Goal: Check status: Check status

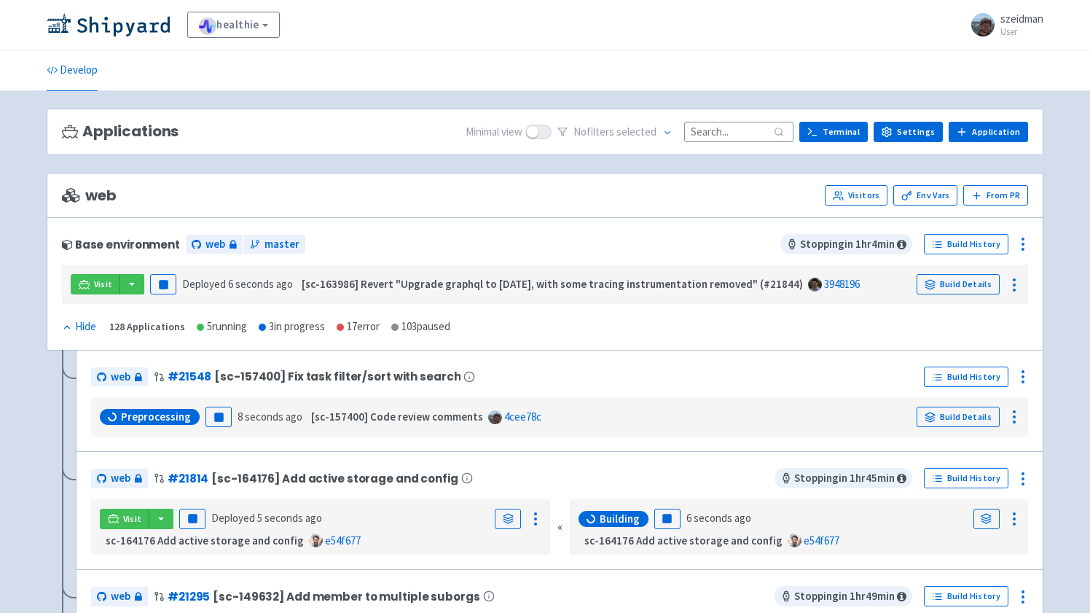
click at [733, 117] on div "Applications Minimal view No filter s selected Terminal Settings Application Te…" at bounding box center [545, 132] width 997 height 47
click at [733, 131] on input at bounding box center [738, 132] width 109 height 20
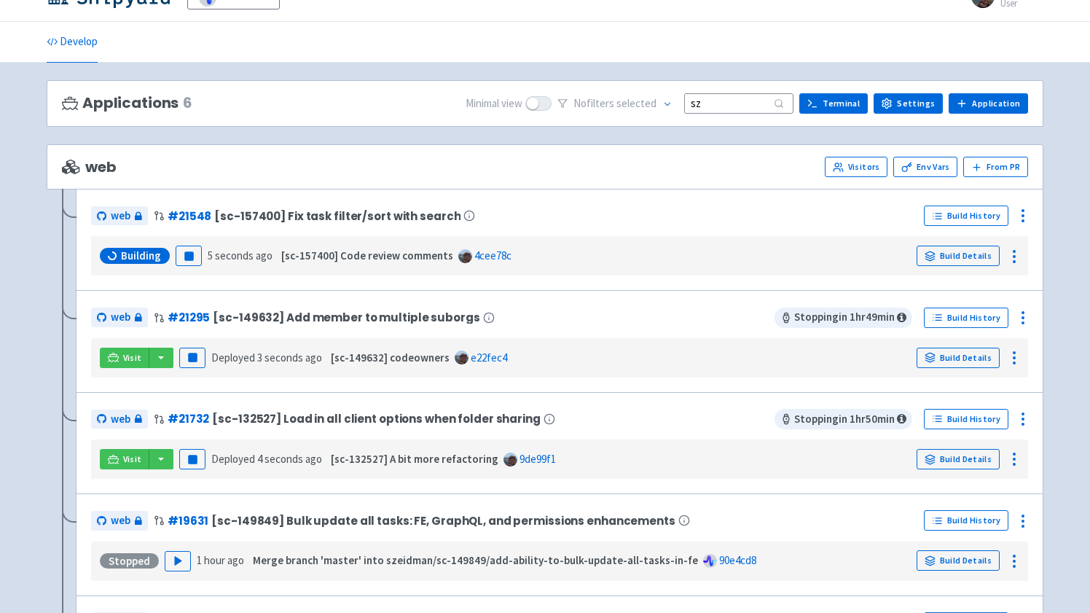
scroll to position [34, 0]
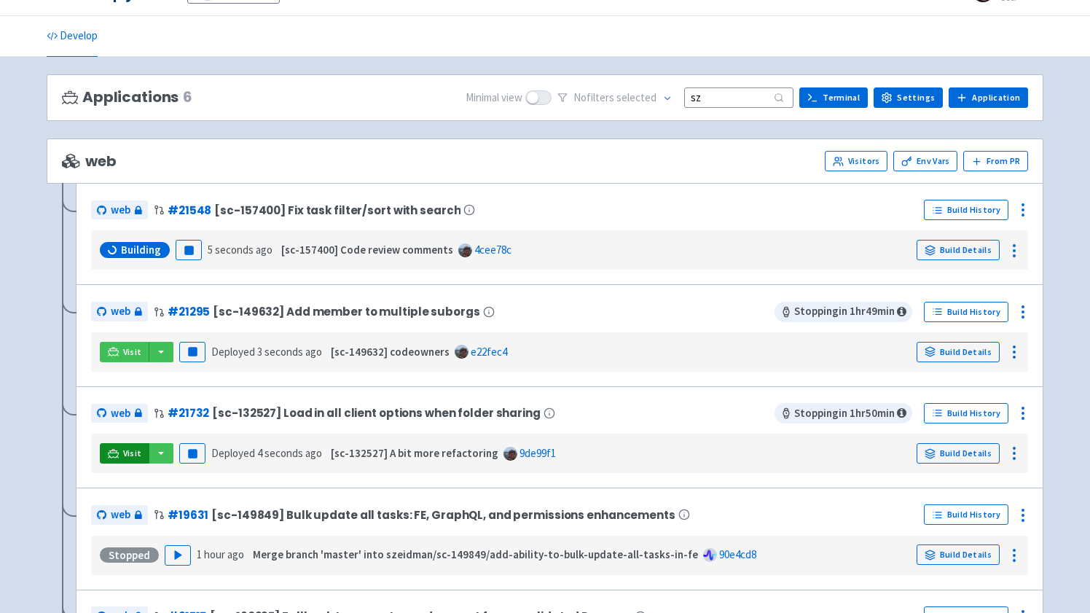
type input "sz"
click at [130, 453] on span "Visit" at bounding box center [132, 454] width 19 height 12
click at [127, 461] on link "Visit" at bounding box center [125, 453] width 50 height 20
click at [139, 456] on span "Visit" at bounding box center [132, 454] width 19 height 12
click at [987, 450] on link "Build Details" at bounding box center [958, 453] width 83 height 20
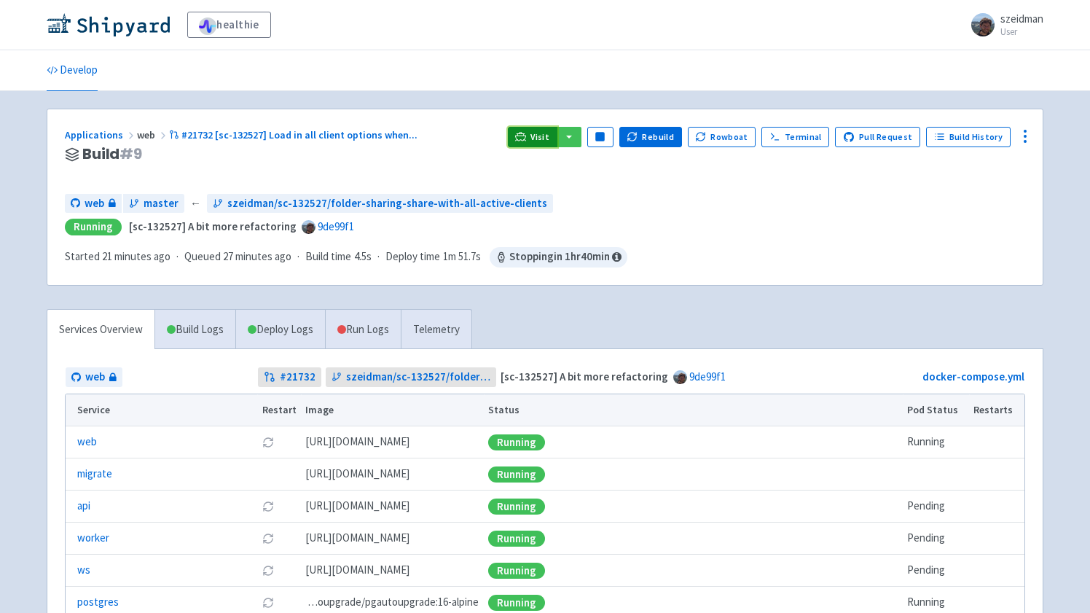
click at [548, 134] on span "Visit" at bounding box center [540, 137] width 19 height 12
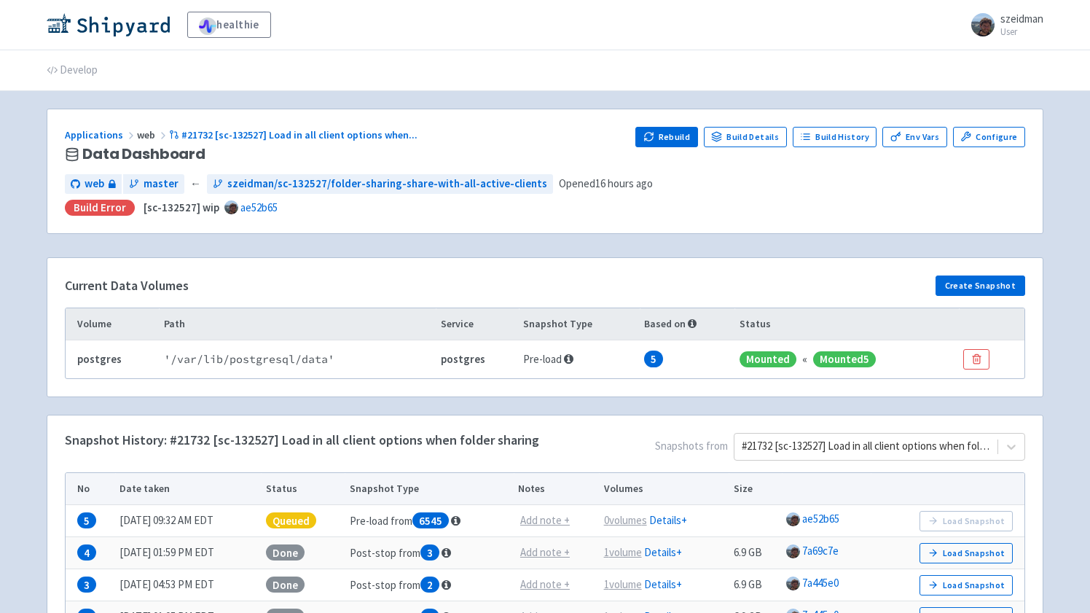
scroll to position [106, 0]
